Goal: Find specific page/section: Find specific page/section

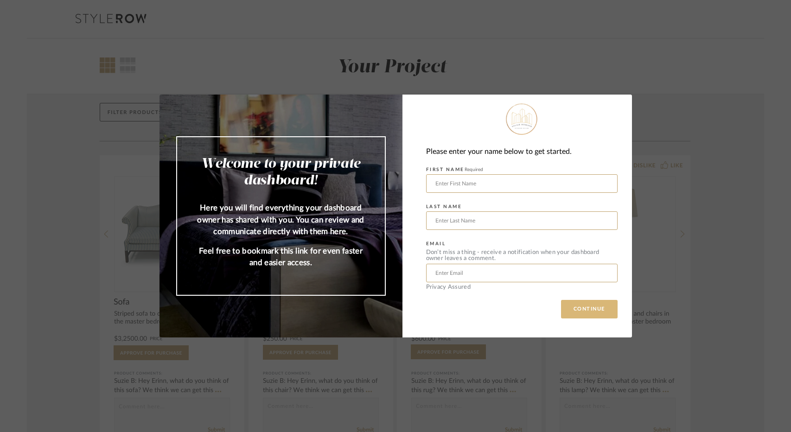
click at [573, 308] on button "CONTINUE" at bounding box center [589, 309] width 57 height 19
click at [589, 314] on button "CONTINUE" at bounding box center [589, 309] width 57 height 19
click at [582, 72] on div "Welcome to your private dashboard! Here you will find everything your dashboard…" at bounding box center [395, 216] width 791 height 432
click at [509, 38] on div "Welcome to your private dashboard! Here you will find everything your dashboard…" at bounding box center [395, 216] width 791 height 432
click at [575, 178] on input "text" at bounding box center [521, 183] width 191 height 19
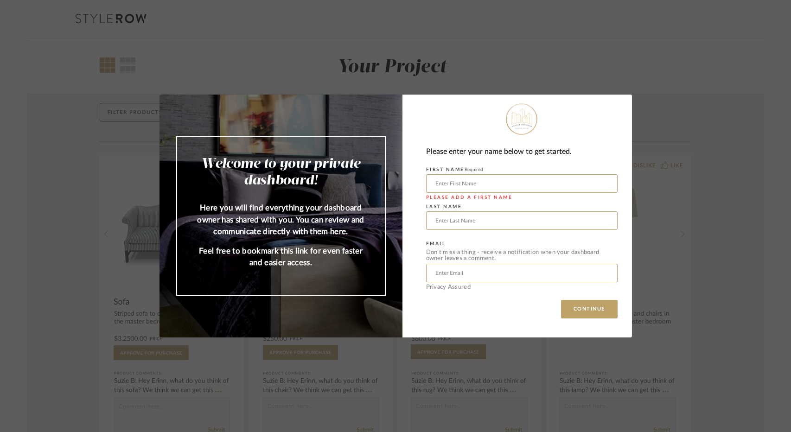
type input "[PERSON_NAME]"
drag, startPoint x: 449, startPoint y: 274, endPoint x: 380, endPoint y: 275, distance: 68.6
click at [380, 275] on mat-dialog-content "Welcome to your private dashboard! Here you will find everything your dashboard…" at bounding box center [395, 216] width 472 height 243
type input "[EMAIL_ADDRESS][DOMAIN_NAME]"
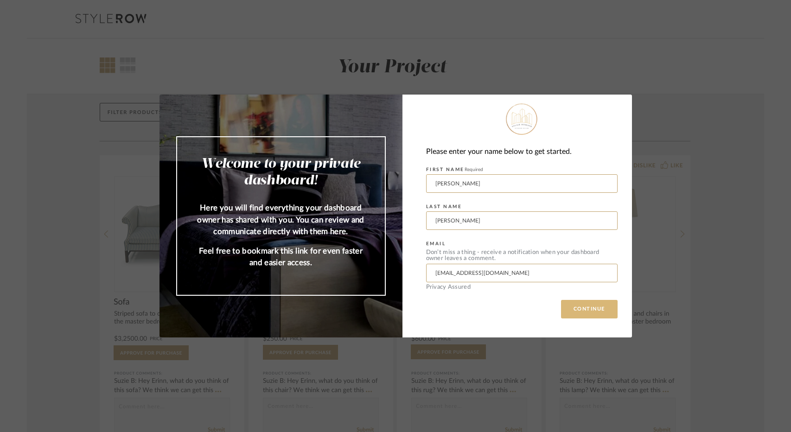
click at [580, 315] on button "CONTINUE" at bounding box center [589, 309] width 57 height 19
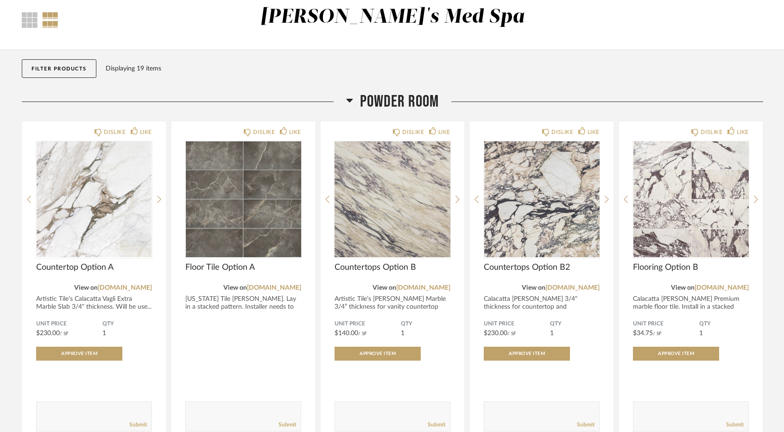
scroll to position [173, 0]
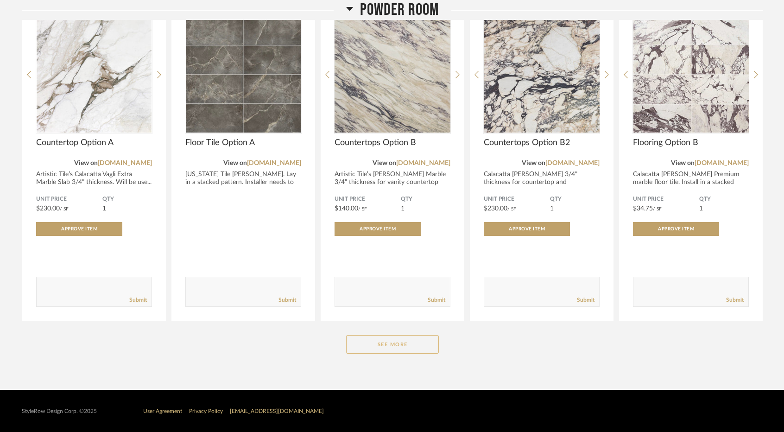
click at [420, 342] on button "See More" at bounding box center [392, 344] width 93 height 19
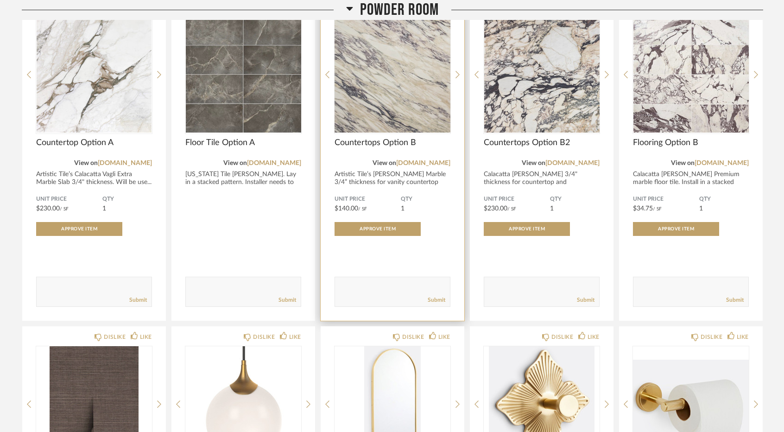
click at [457, 145] on div "DISLIKE LIKE Countertops Option B View on [DOMAIN_NAME] Artistic [PERSON_NAME]’…" at bounding box center [393, 159] width 144 height 324
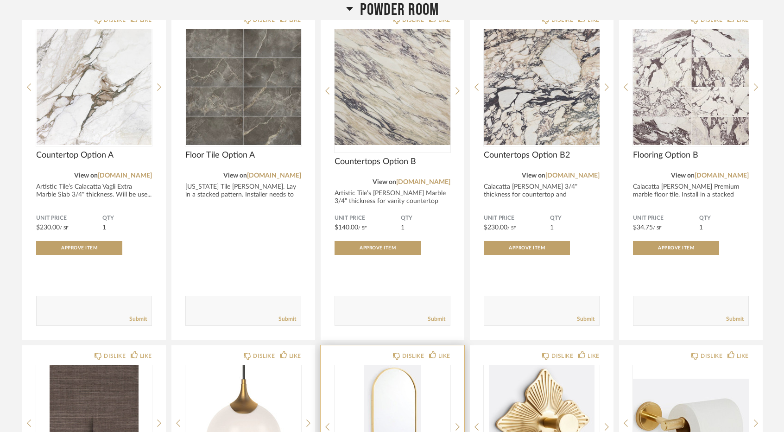
scroll to position [0, 0]
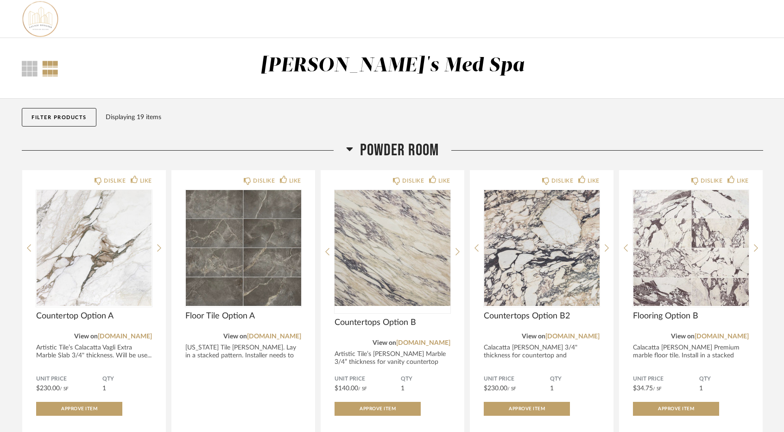
click at [351, 145] on icon at bounding box center [349, 148] width 7 height 11
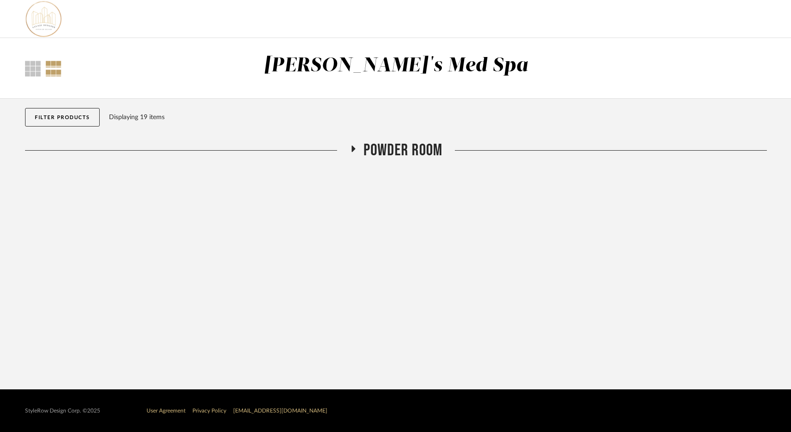
click at [357, 152] on h2 "Powder Room" at bounding box center [395, 150] width 93 height 20
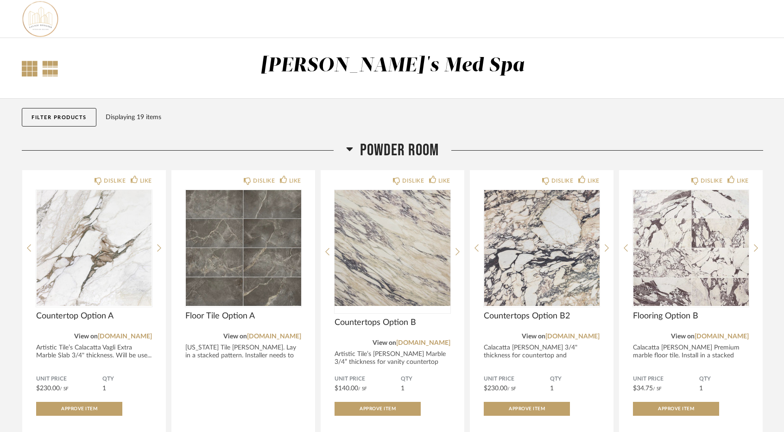
click at [35, 63] on div at bounding box center [30, 69] width 16 height 16
